Goal: Book appointment/travel/reservation

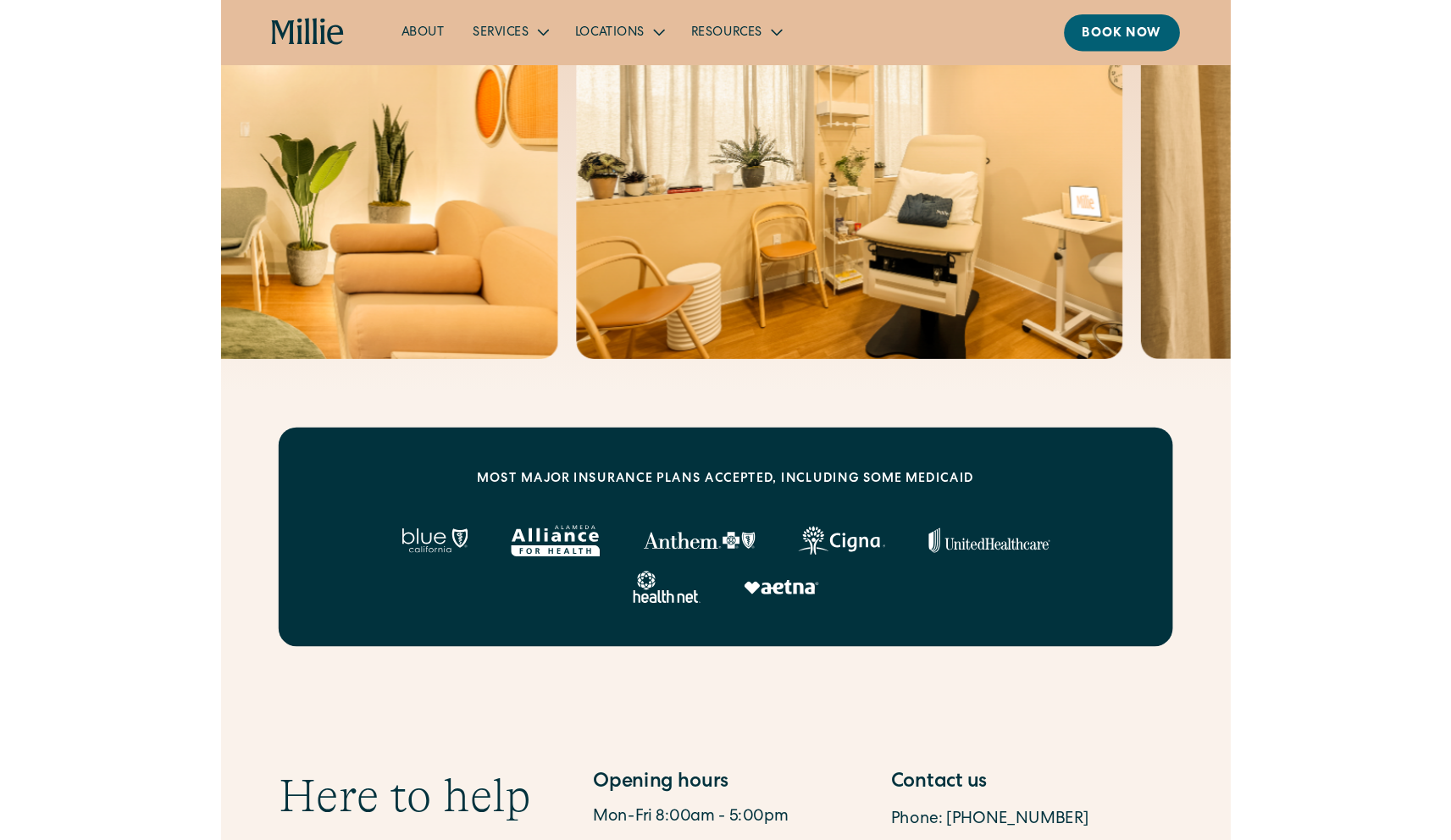
scroll to position [351, 0]
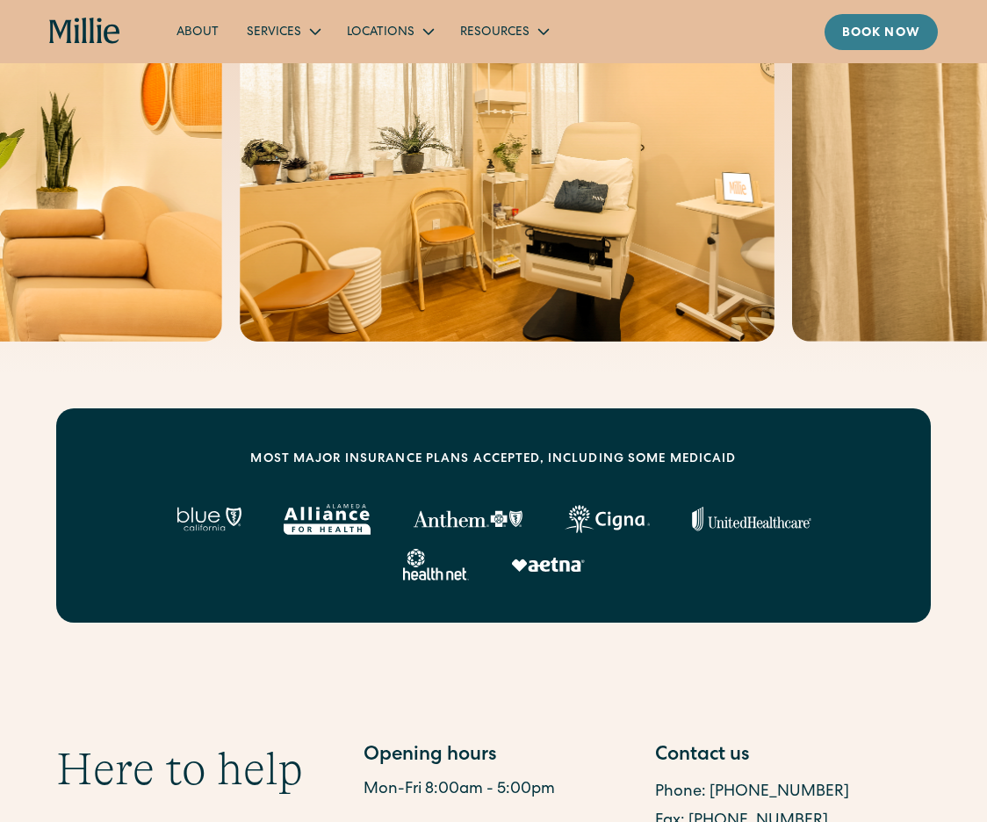
click at [880, 28] on div "Book now" at bounding box center [881, 34] width 78 height 18
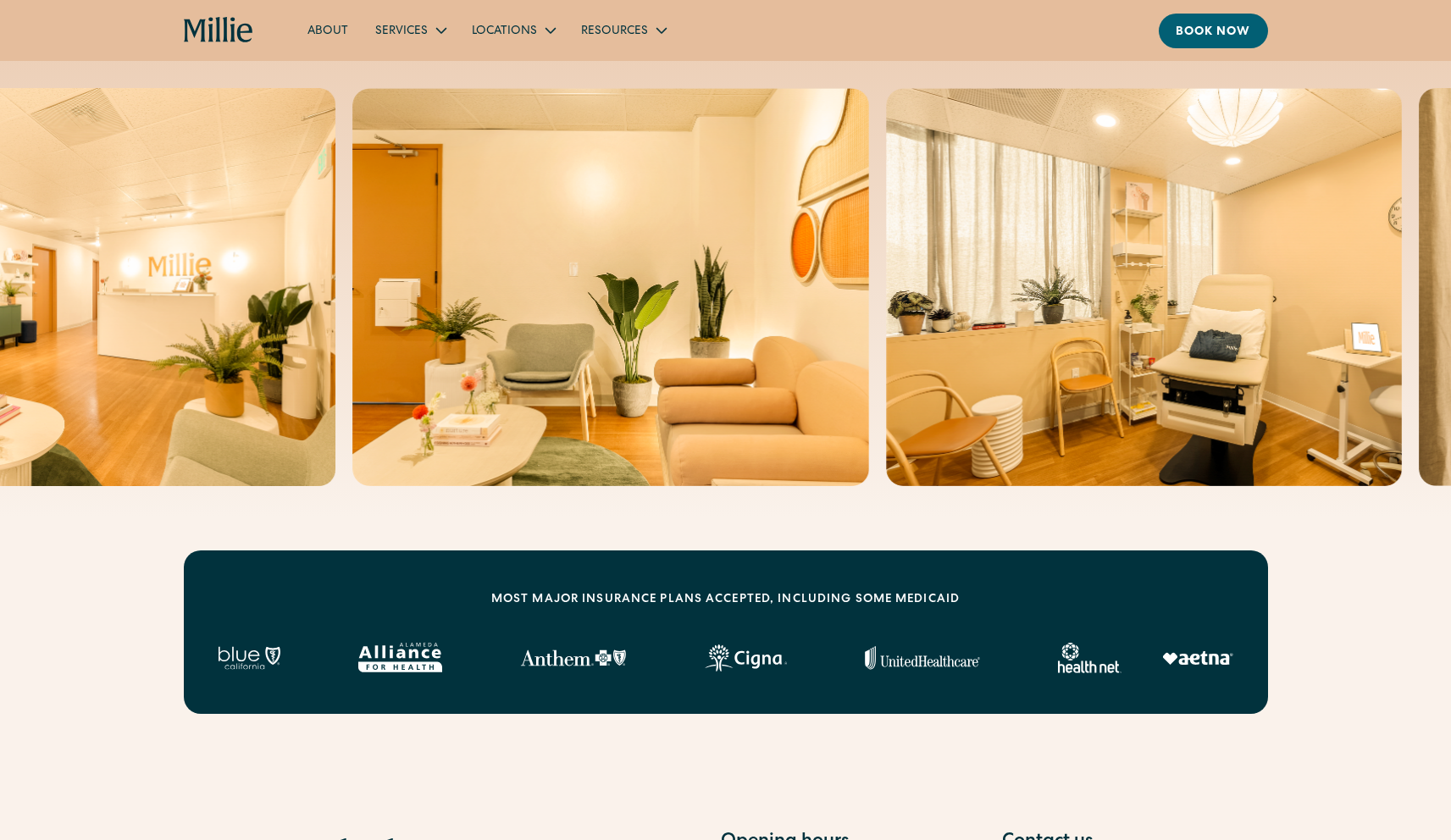
scroll to position [0, 0]
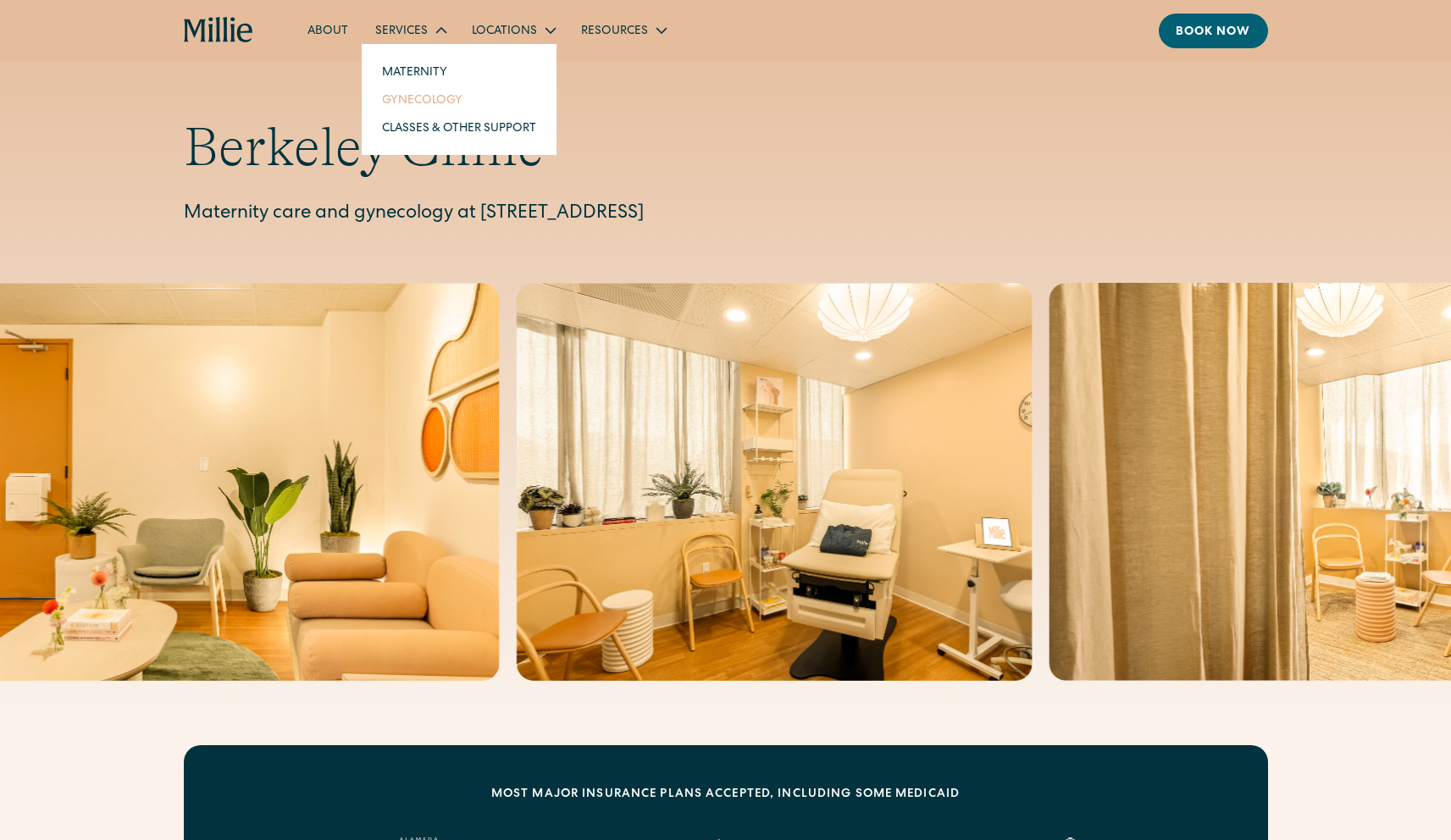
click at [406, 95] on link "Gynecology" at bounding box center [459, 99] width 181 height 28
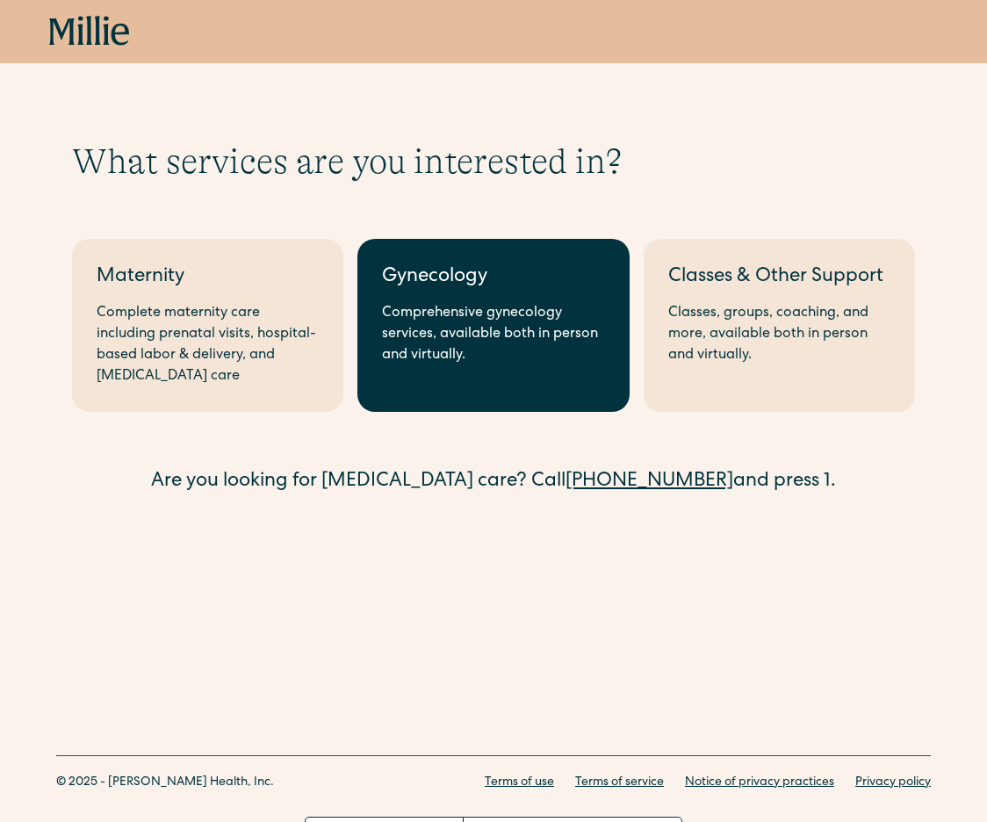
click at [482, 259] on link "Gynecology Comprehensive gynecology services, available both in person and virt…" at bounding box center [492, 325] width 271 height 173
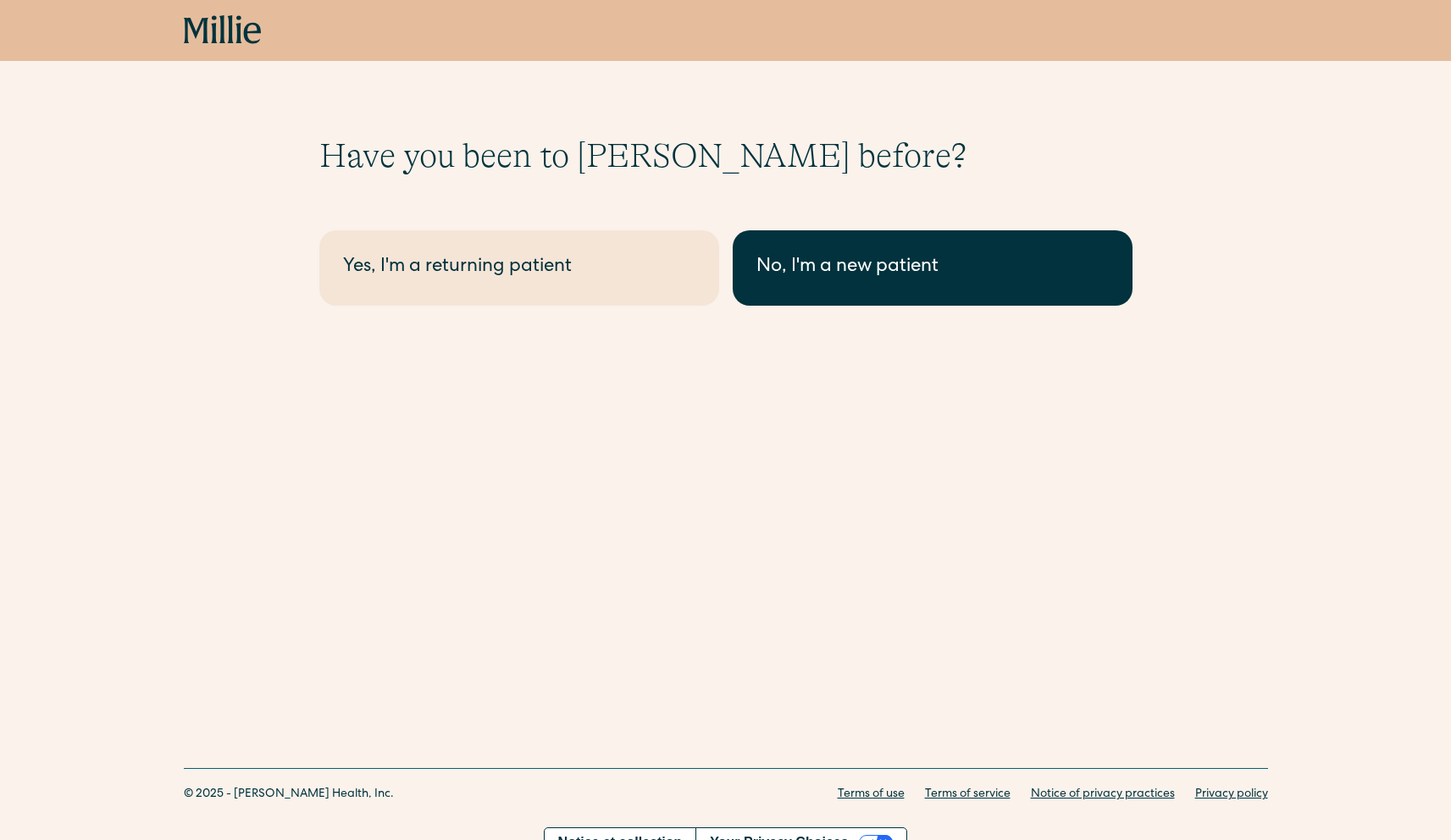
click at [810, 247] on link "No, I'm a new patient" at bounding box center [933, 268] width 400 height 75
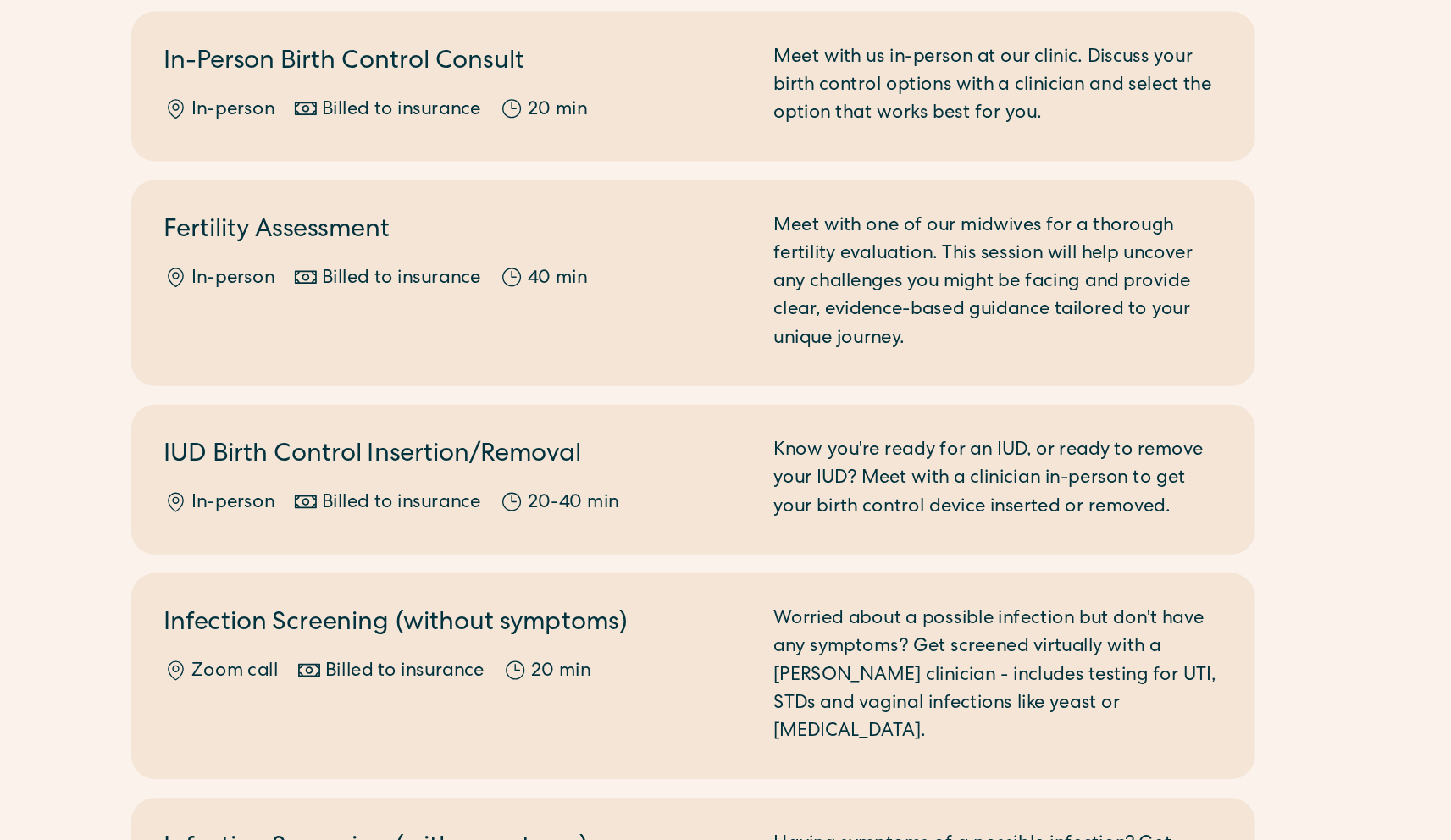
scroll to position [446, 0]
click at [698, 415] on div "Fertility Assessment In-person Billed to insurance 40 min" at bounding box center [554, 435] width 421 height 101
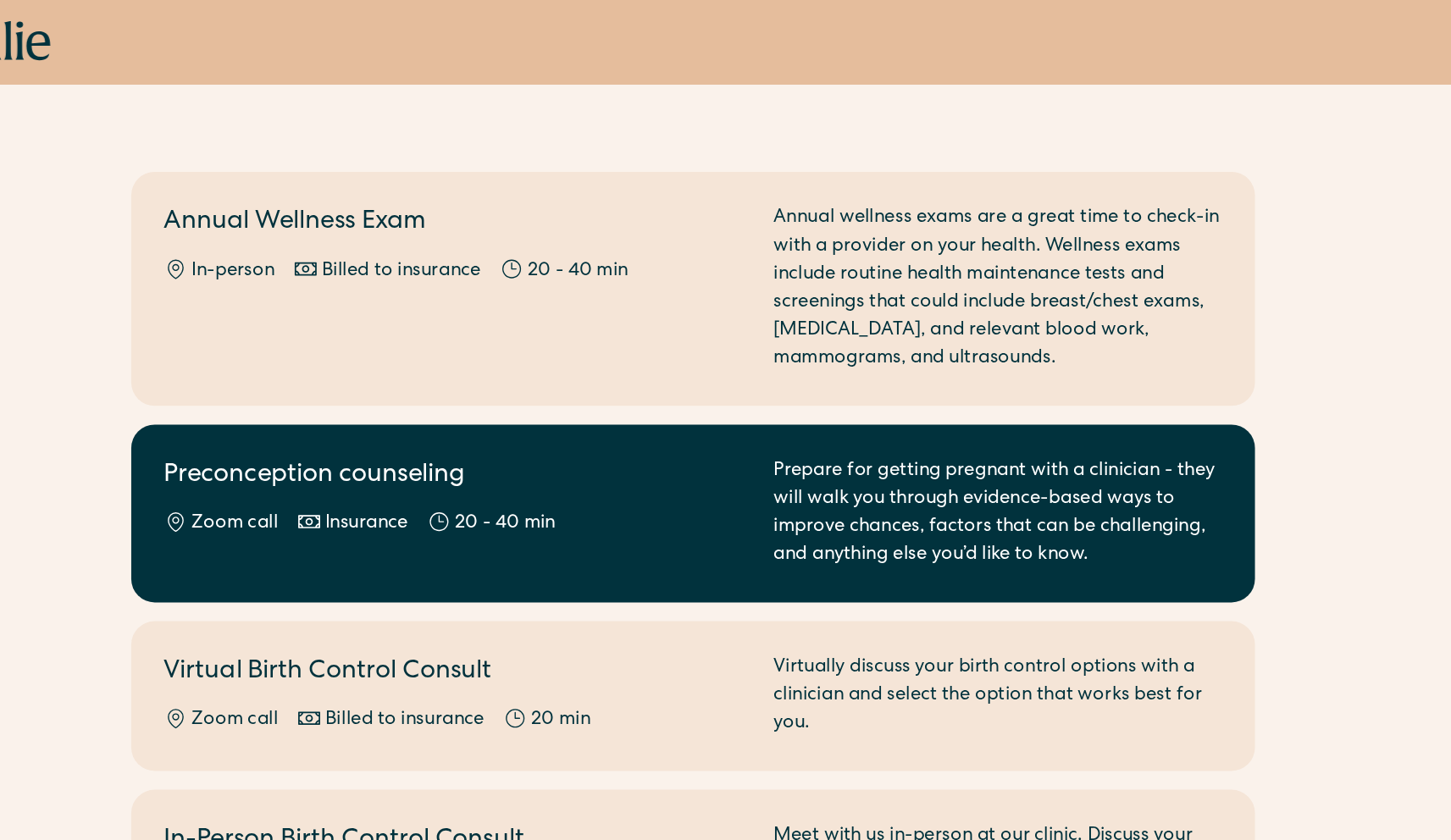
scroll to position [105, 0]
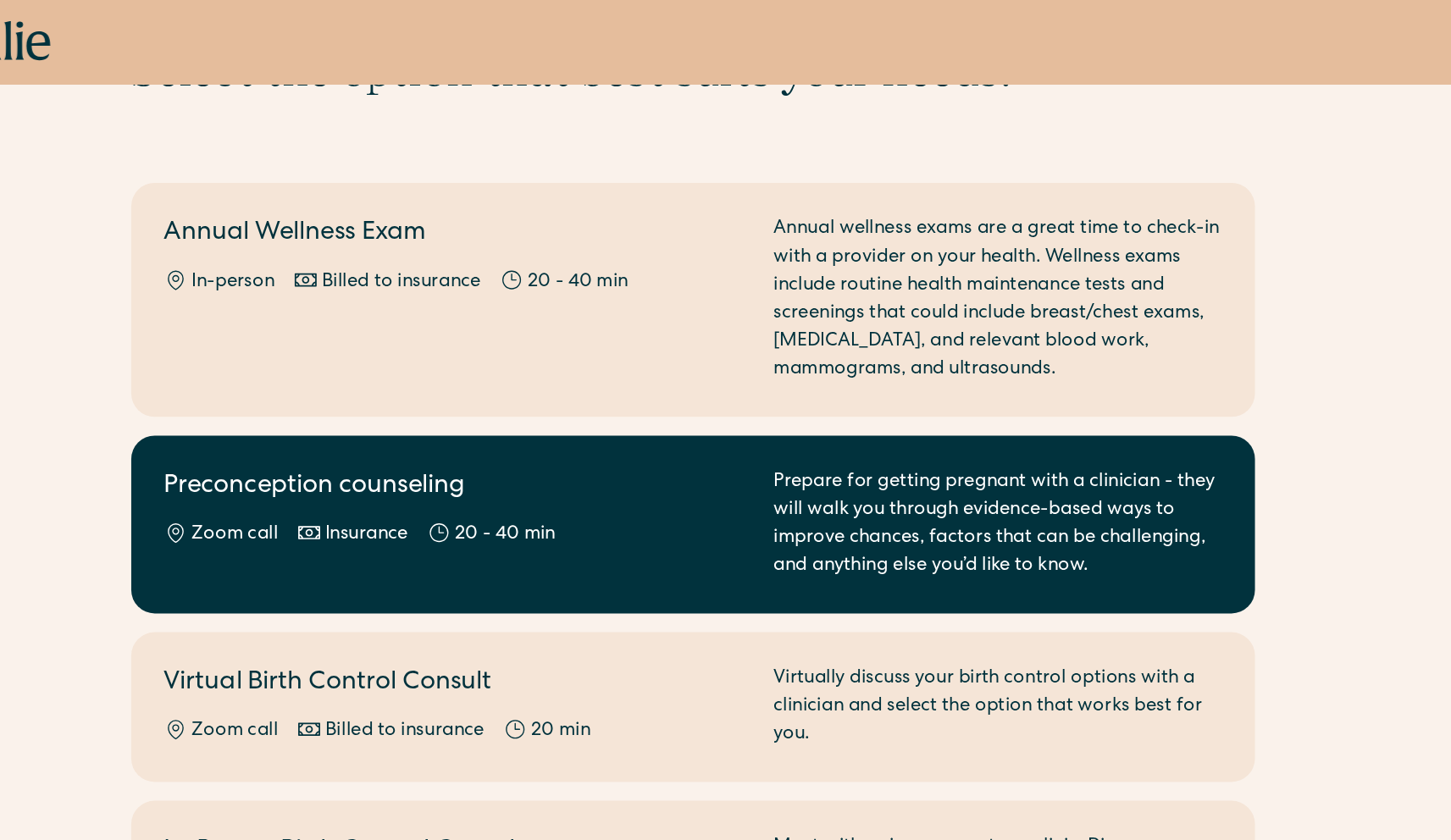
click at [628, 346] on h2 "Preconception counseling" at bounding box center [554, 352] width 421 height 28
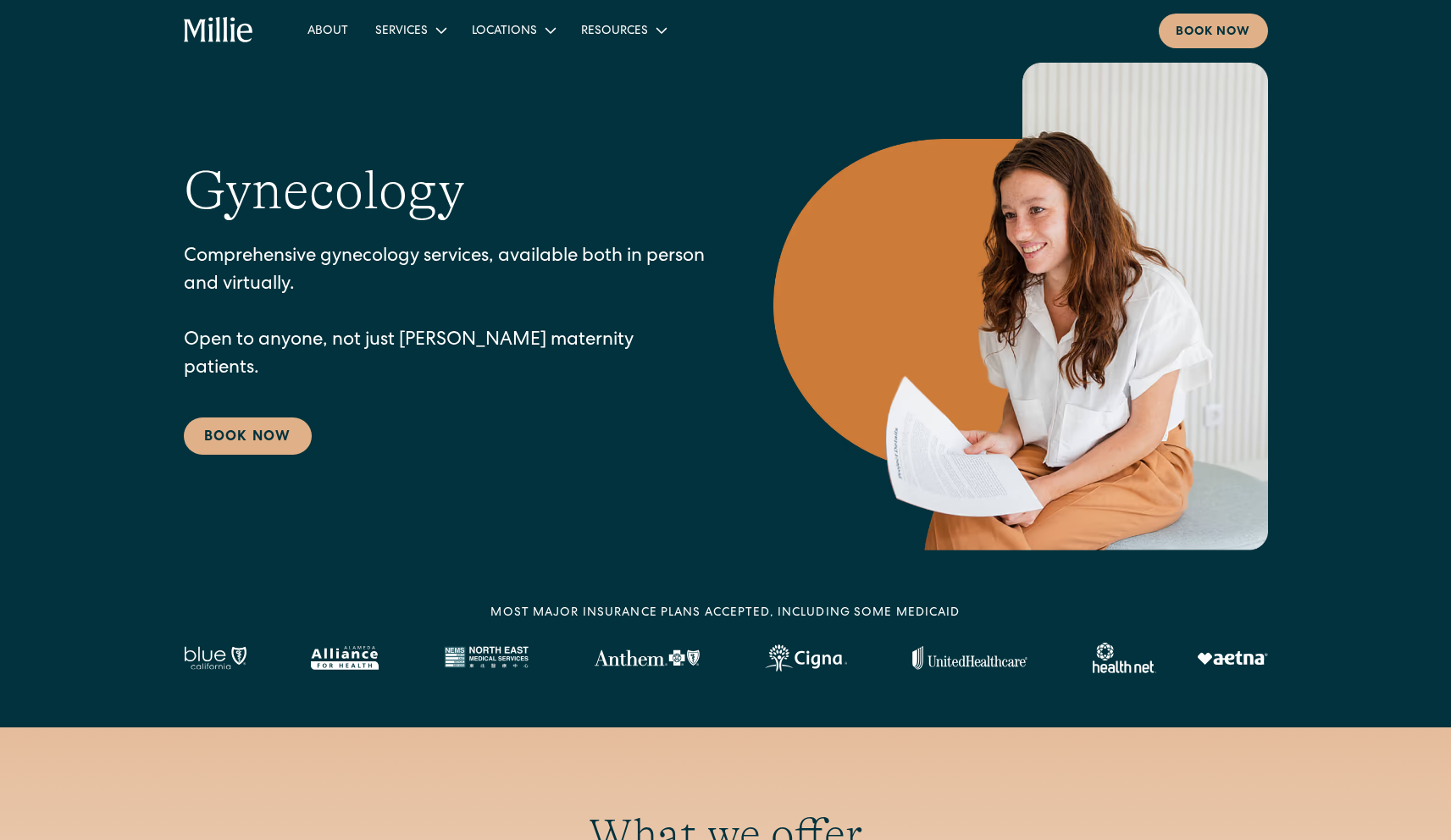
scroll to position [65, 0]
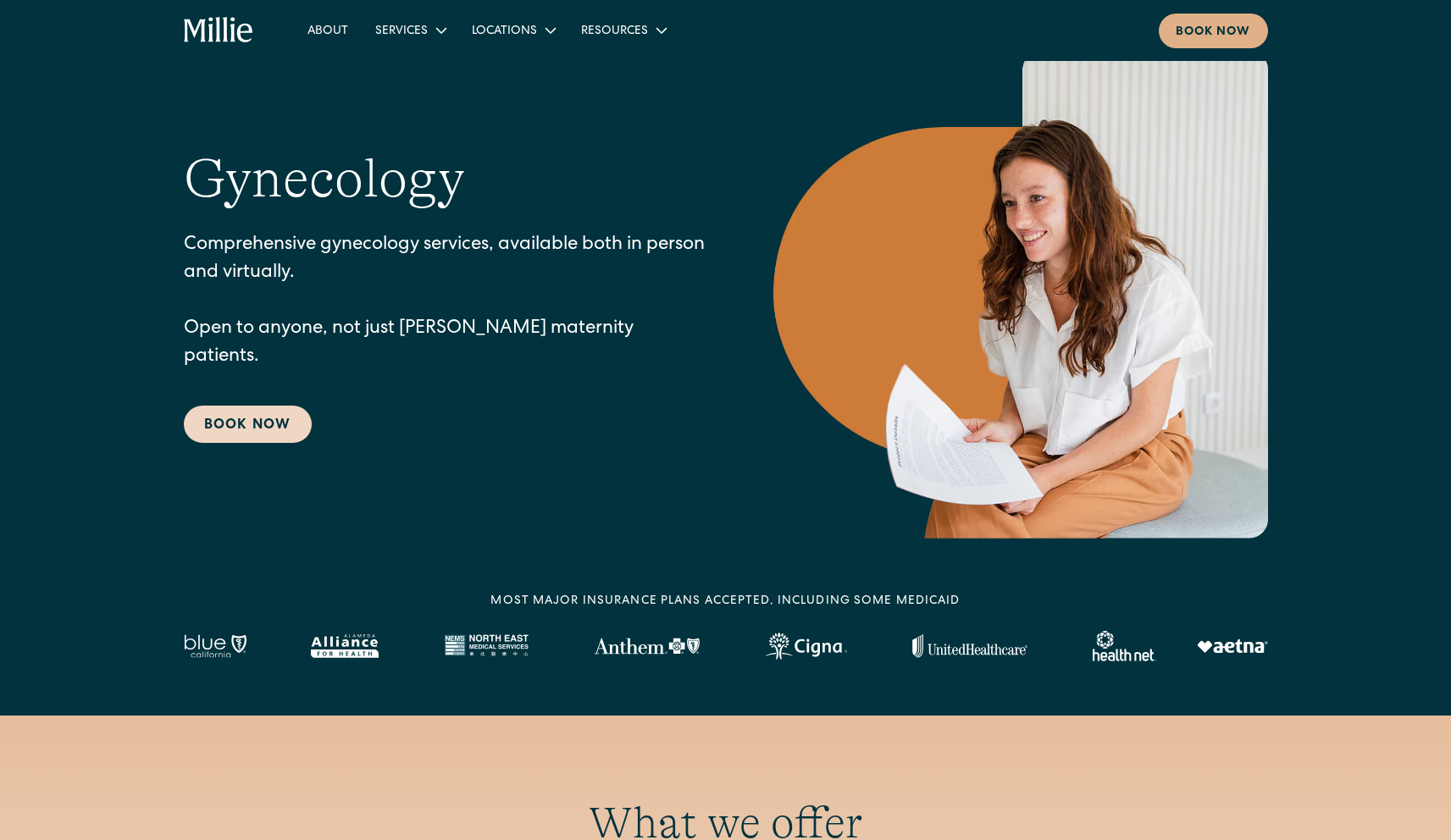
click at [287, 419] on link "Book Now" at bounding box center [248, 424] width 128 height 38
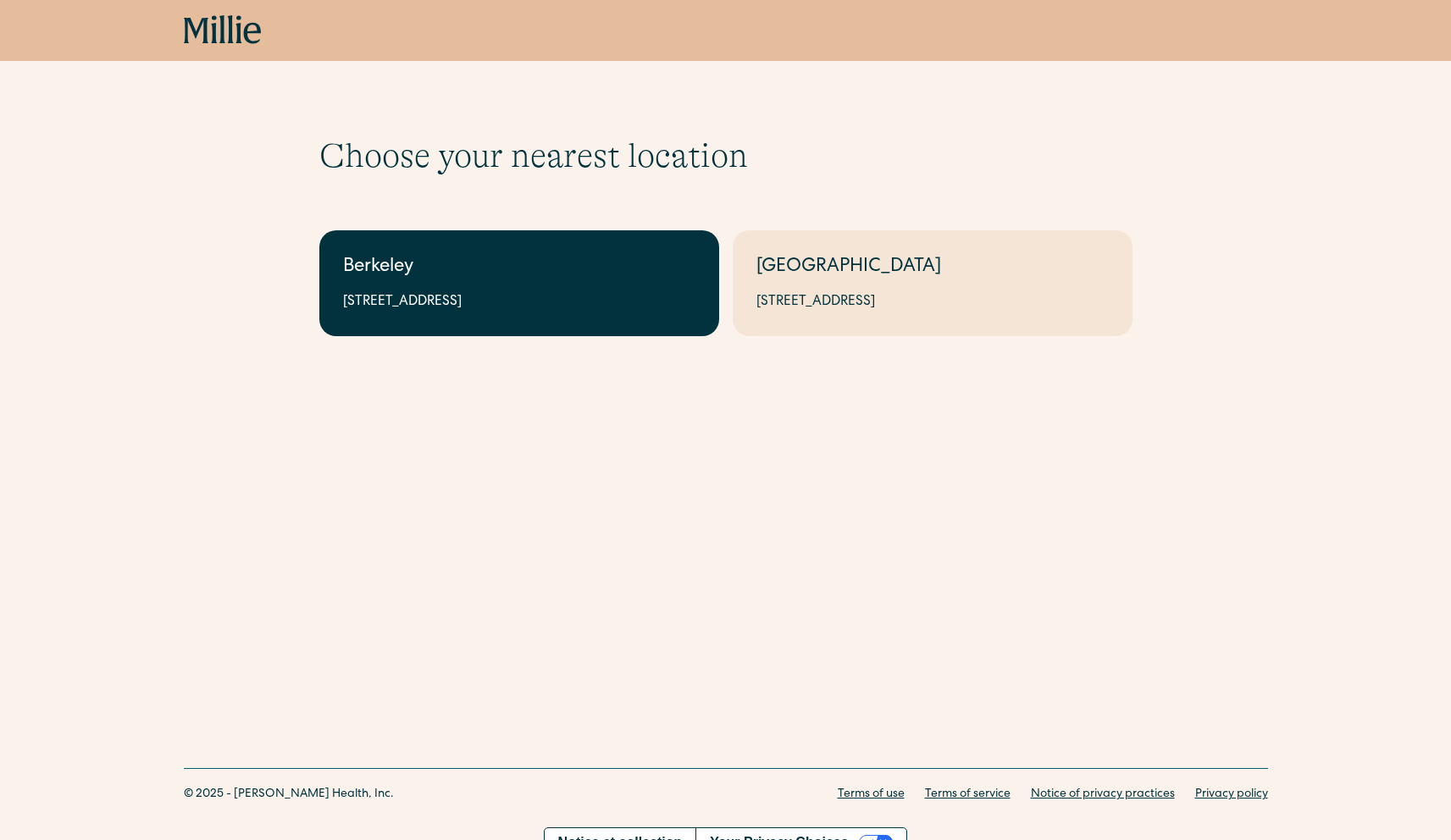
click at [459, 285] on link "Berkeley 2999 Regent St, Suite 524, Berkeley, CA 94705" at bounding box center [519, 284] width 400 height 106
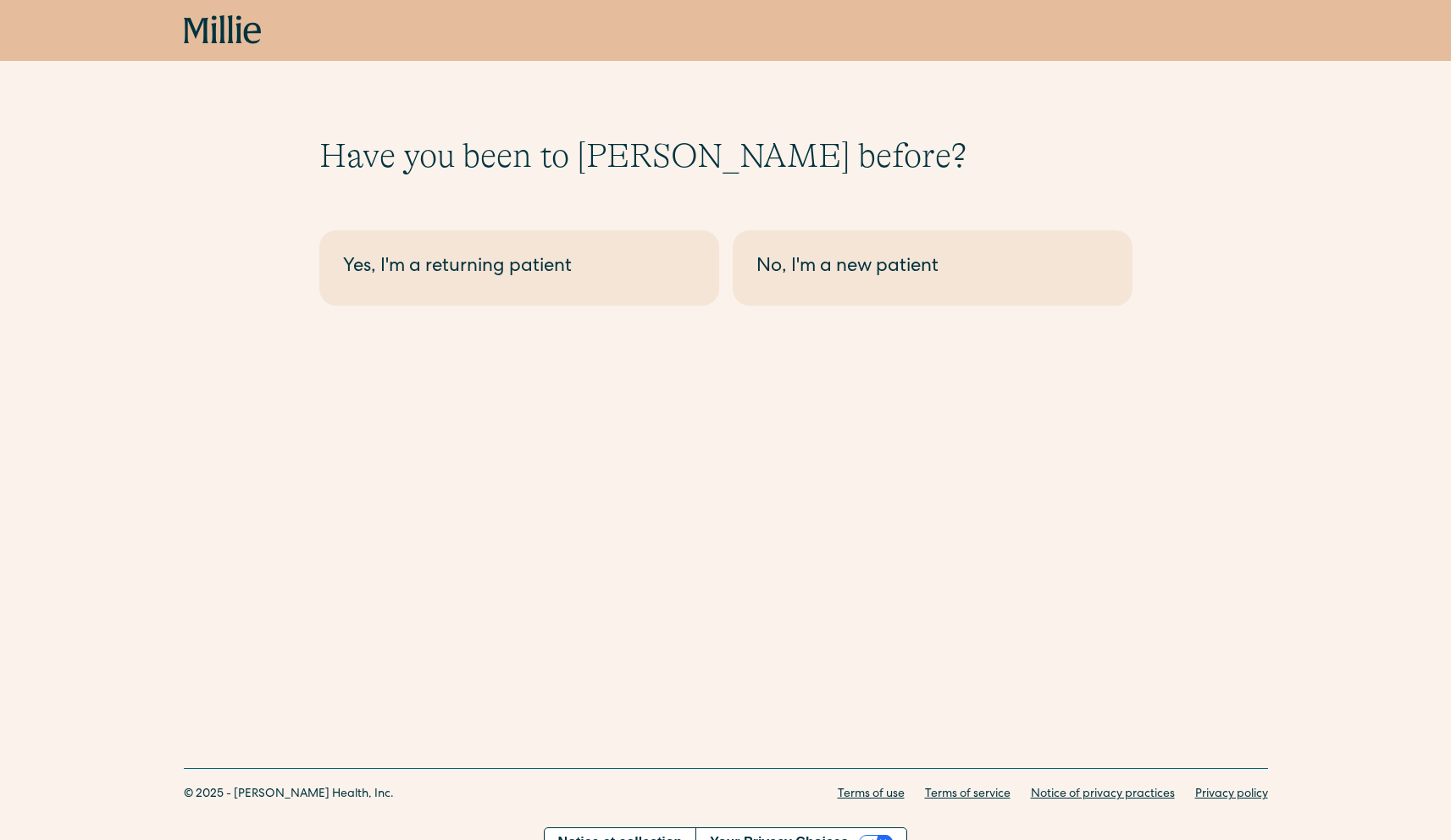
click at [796, 315] on div "Have you been to Millie before? Berkeley - Maternity Yes, I'm a returning patie…" at bounding box center [726, 193] width 1451 height 387
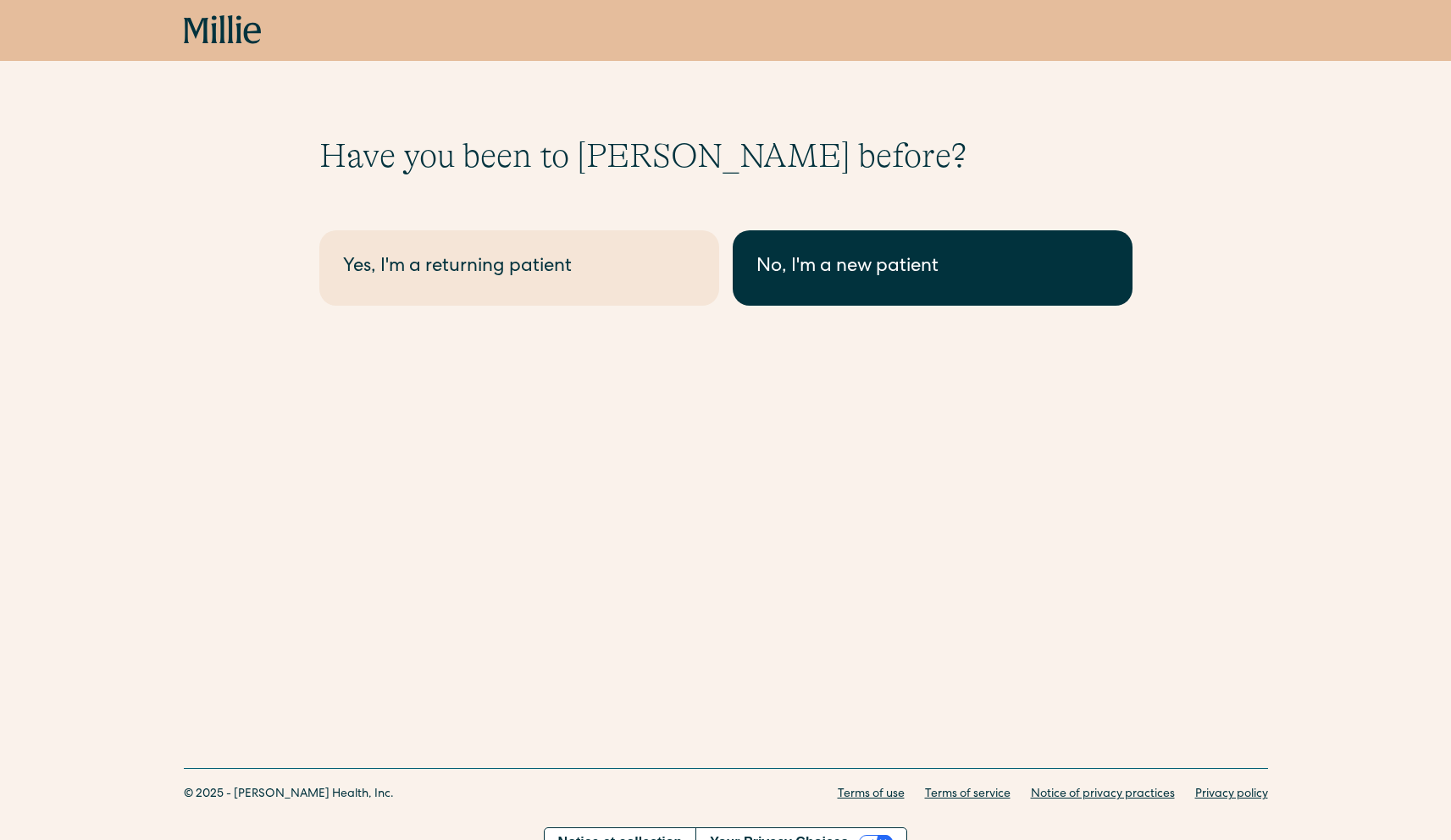
click at [799, 285] on link "No, I'm a new patient" at bounding box center [933, 268] width 400 height 75
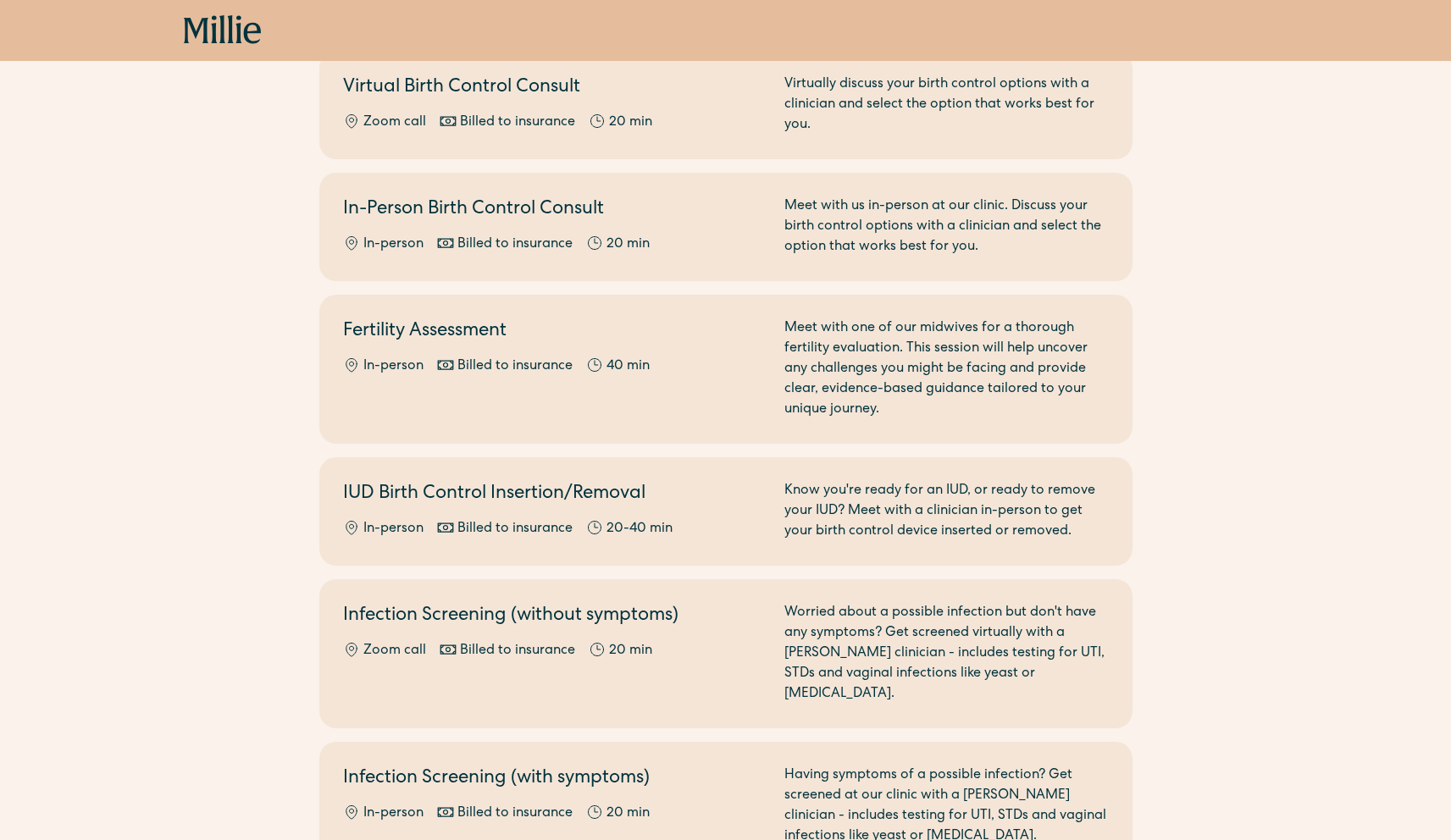
scroll to position [916, 0]
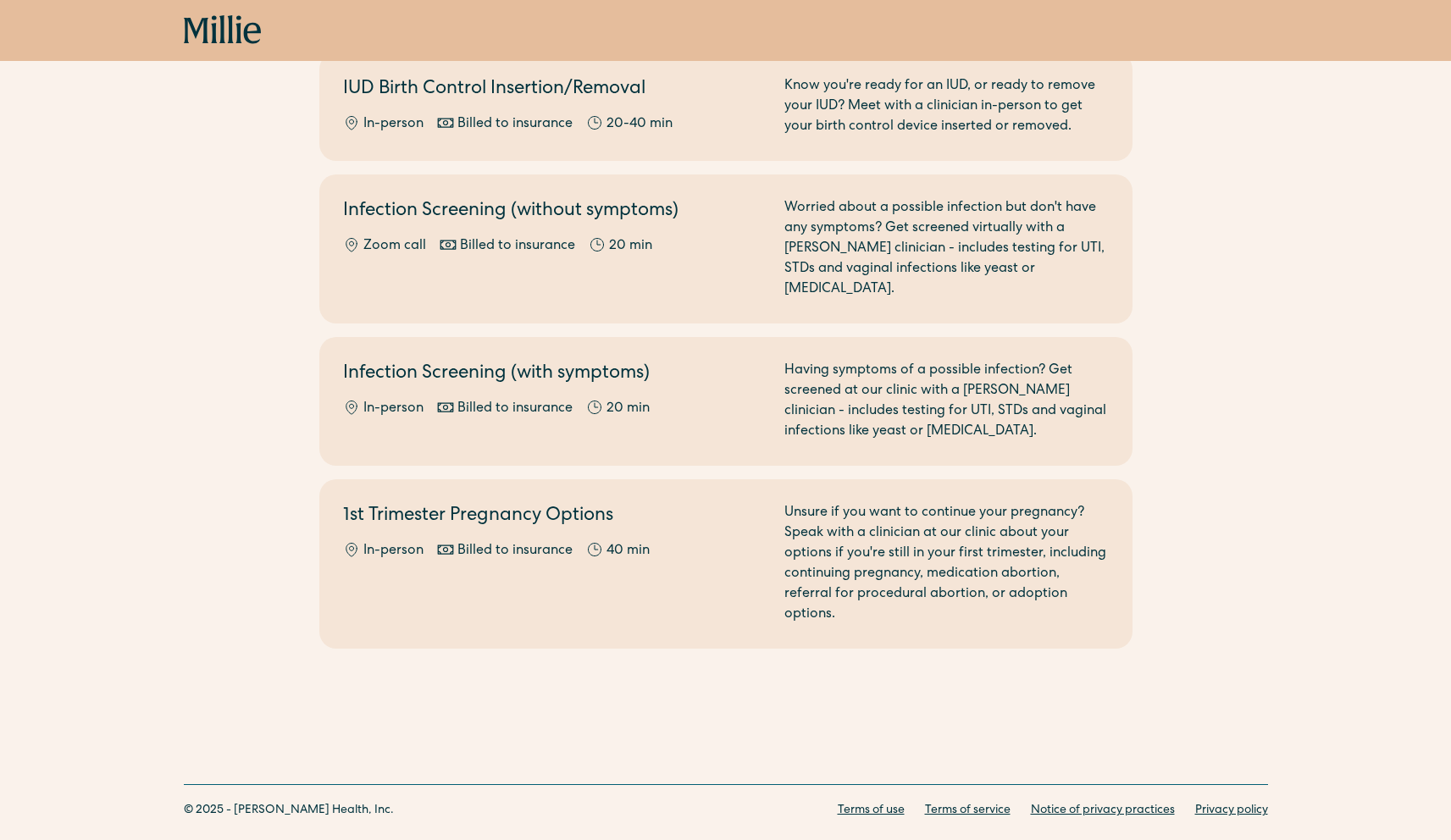
click at [210, 28] on icon at bounding box center [223, 31] width 78 height 31
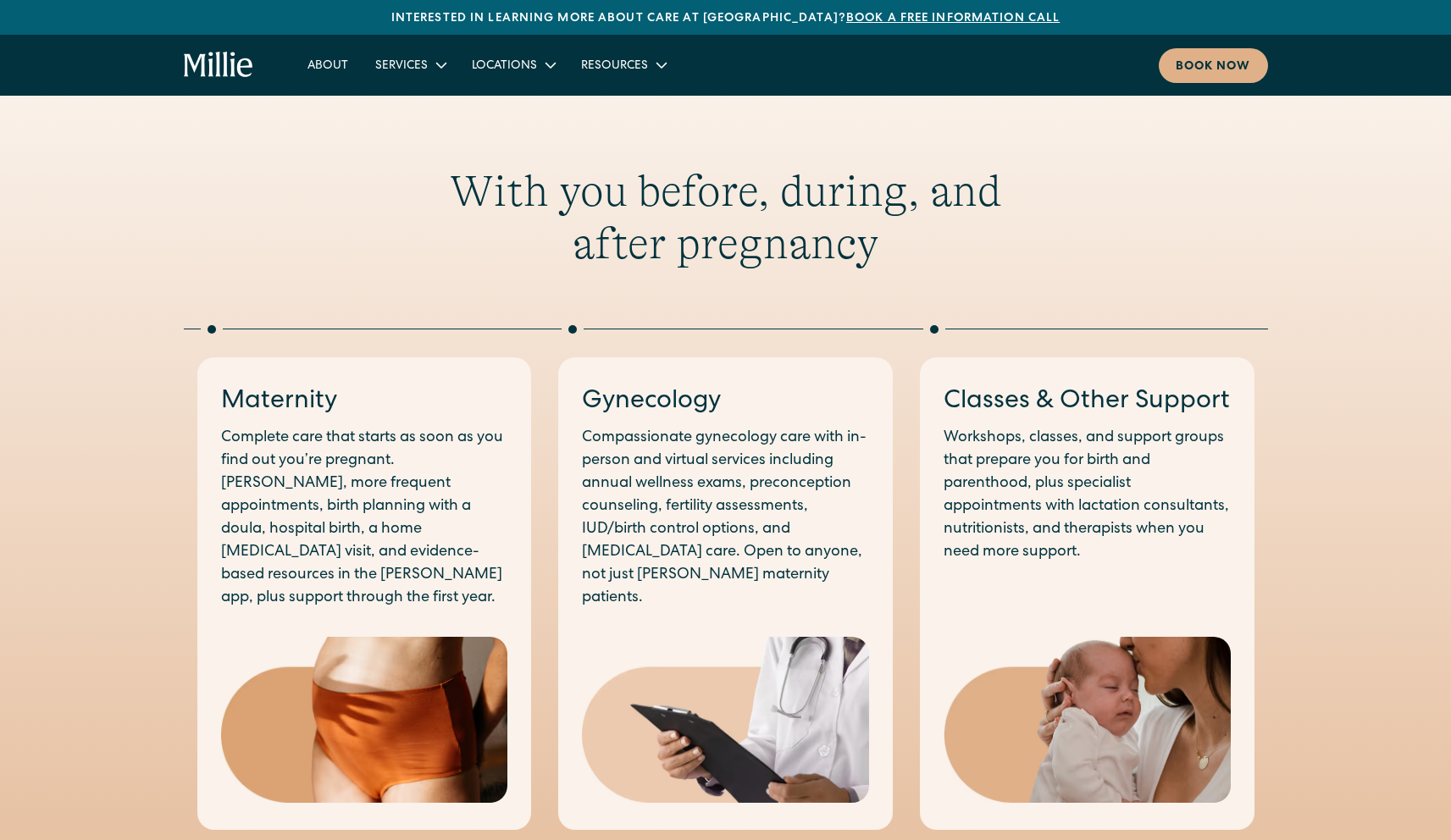
scroll to position [723, 0]
click at [884, 22] on link "Book a free information call" at bounding box center [952, 18] width 213 height 12
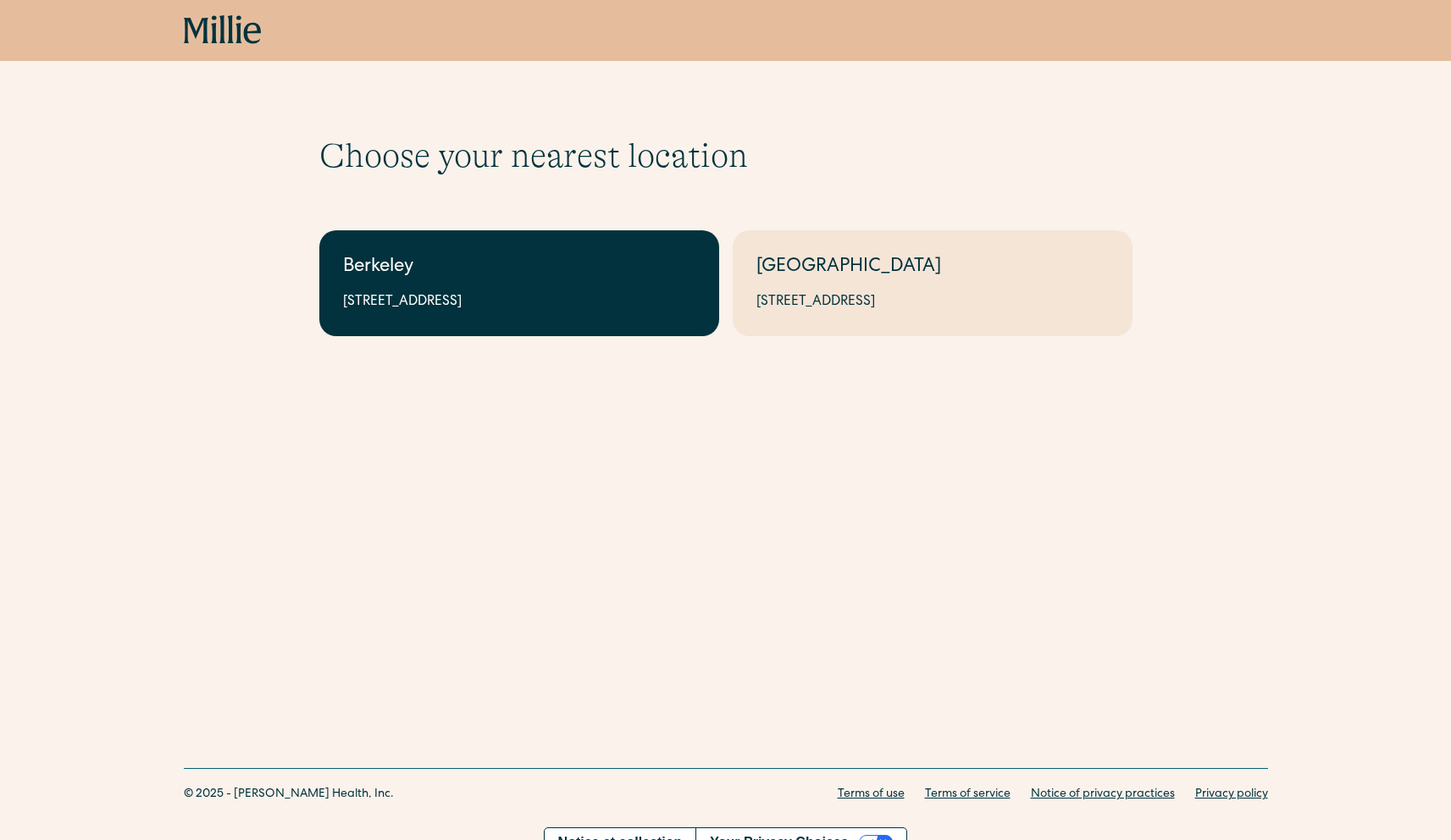
click at [502, 268] on div "Berkeley" at bounding box center [519, 267] width 352 height 28
